Goal: Transaction & Acquisition: Purchase product/service

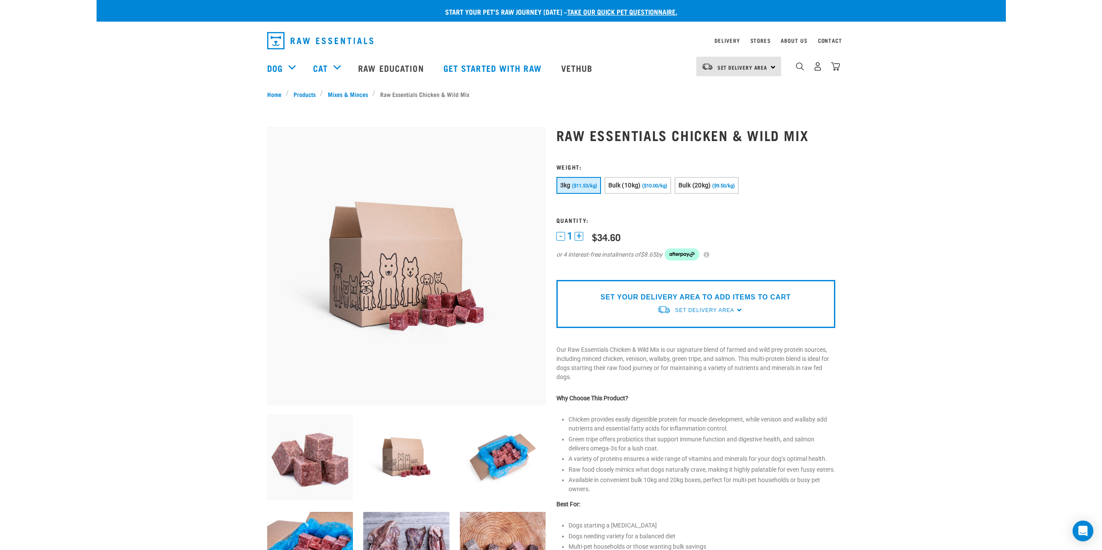
click at [580, 189] on button "3kg ($11.53/kg)" at bounding box center [579, 185] width 45 height 17
click at [623, 188] on span "Bulk (10kg)" at bounding box center [624, 185] width 32 height 7
click at [583, 182] on button "3kg ($11.53/kg)" at bounding box center [579, 185] width 45 height 17
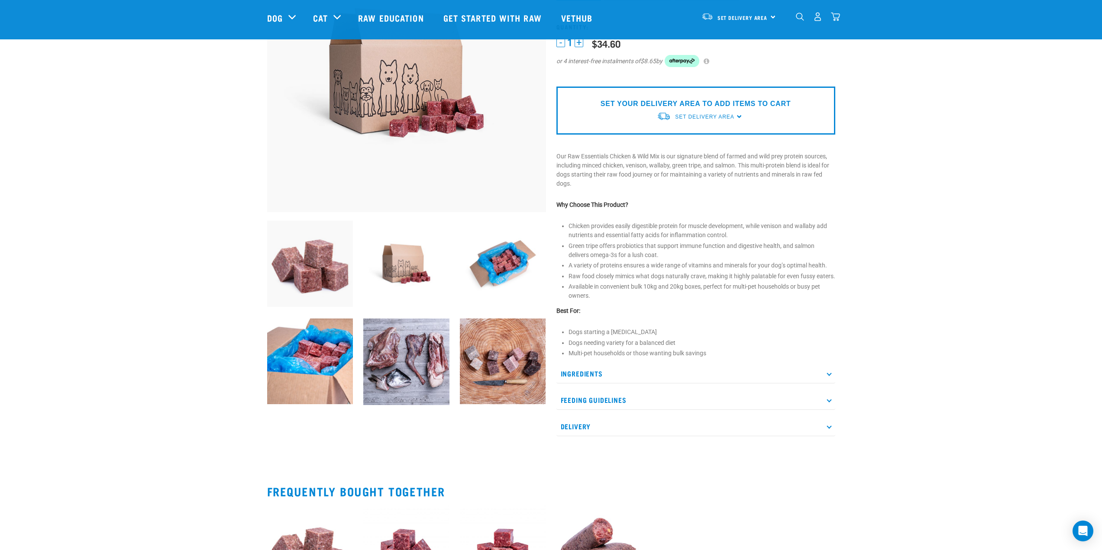
click at [327, 251] on img at bounding box center [310, 264] width 86 height 86
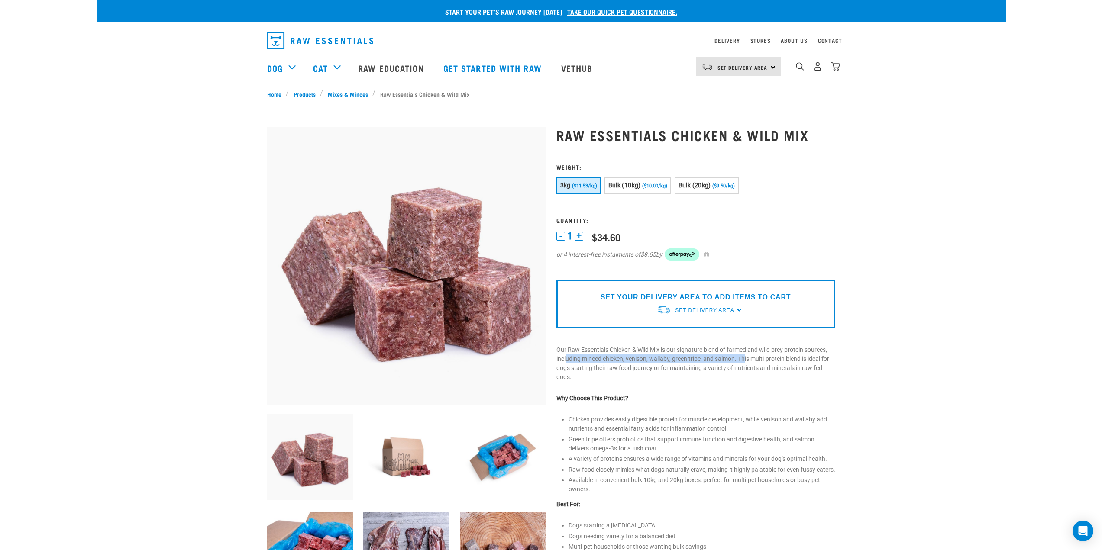
drag, startPoint x: 565, startPoint y: 358, endPoint x: 746, endPoint y: 361, distance: 181.1
click at [746, 361] on p "Our Raw Essentials Chicken & Wild Mix is our signature blend of farmed and wild…" at bounding box center [696, 364] width 279 height 36
click at [850, 406] on div "Start your pet’s raw journey [DATE] – take our quick pet questionnaire. Deliver…" at bounding box center [551, 417] width 909 height 835
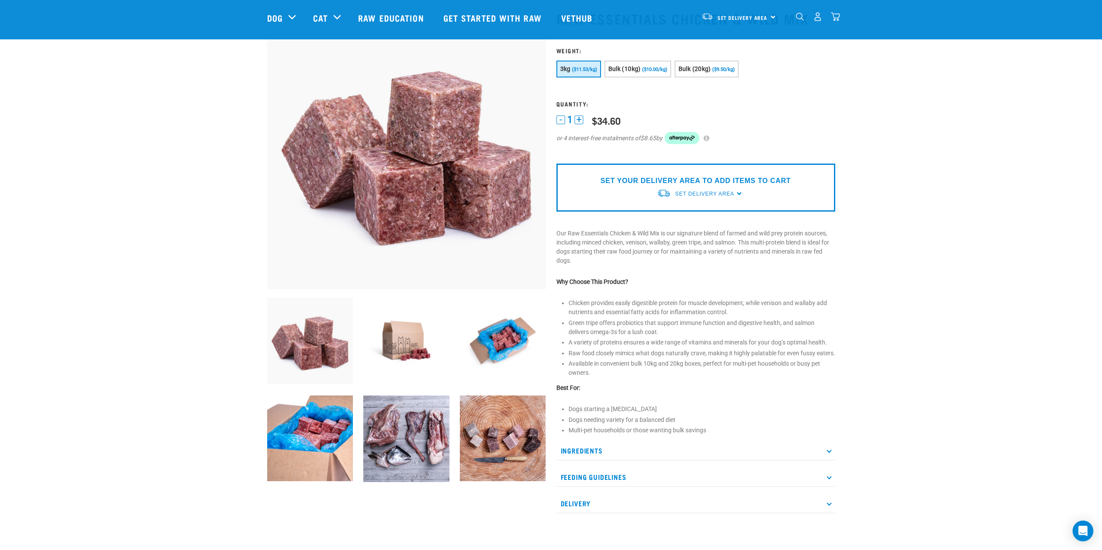
scroll to position [87, 0]
